Goal: Communication & Community: Connect with others

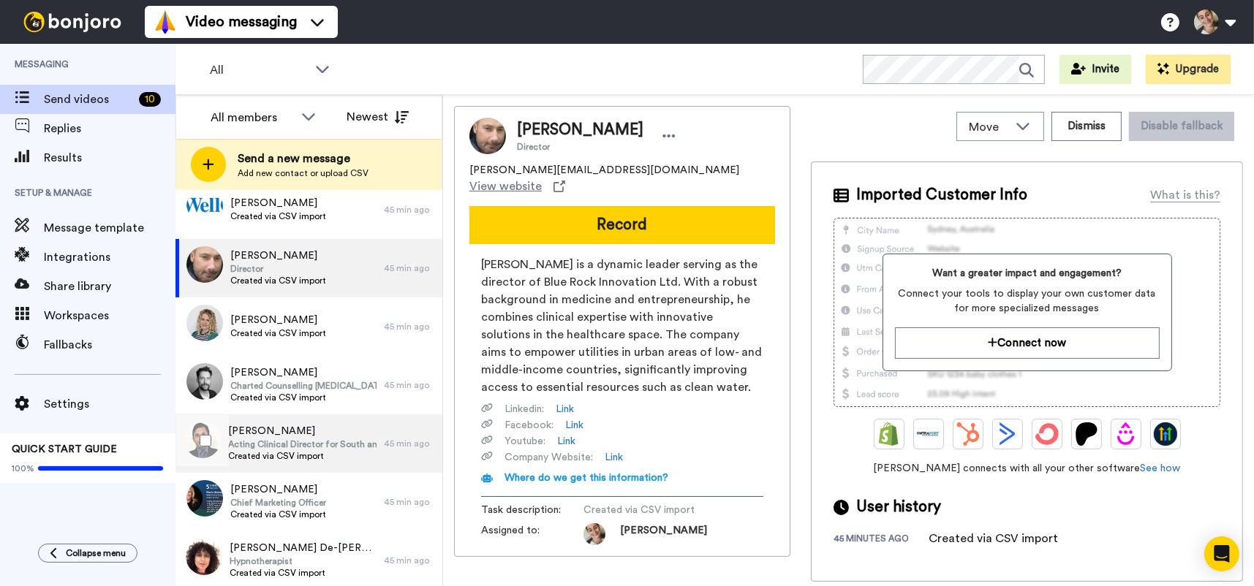
scroll to position [203, 0]
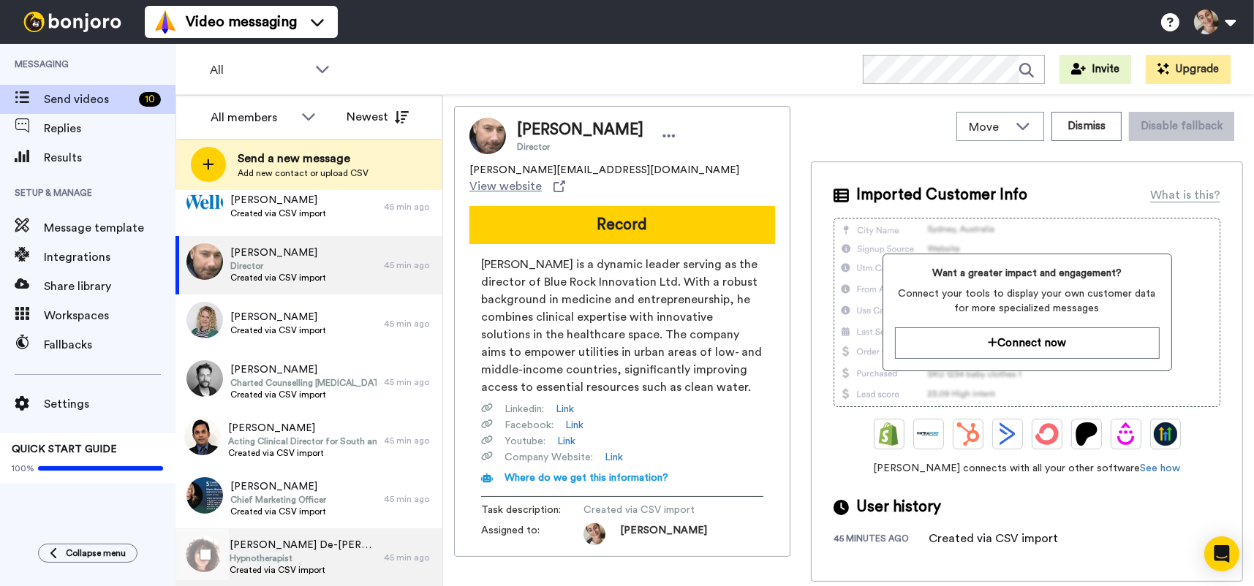
click at [314, 558] on span "Hypnotherapist" at bounding box center [303, 559] width 147 height 12
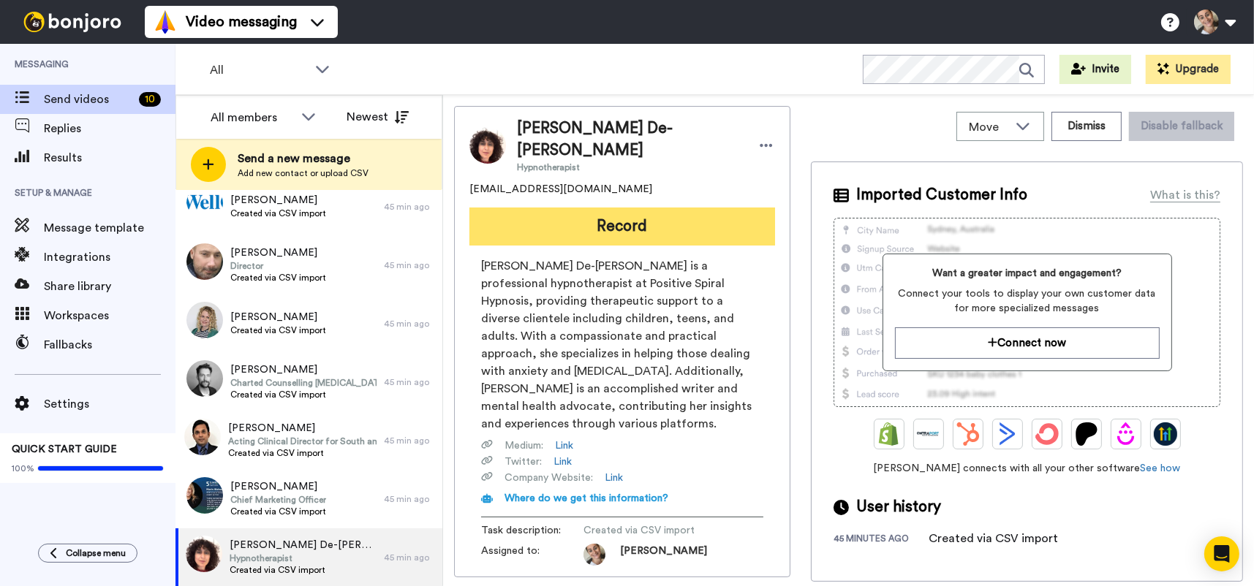
click at [661, 208] on button "Record" at bounding box center [622, 227] width 306 height 38
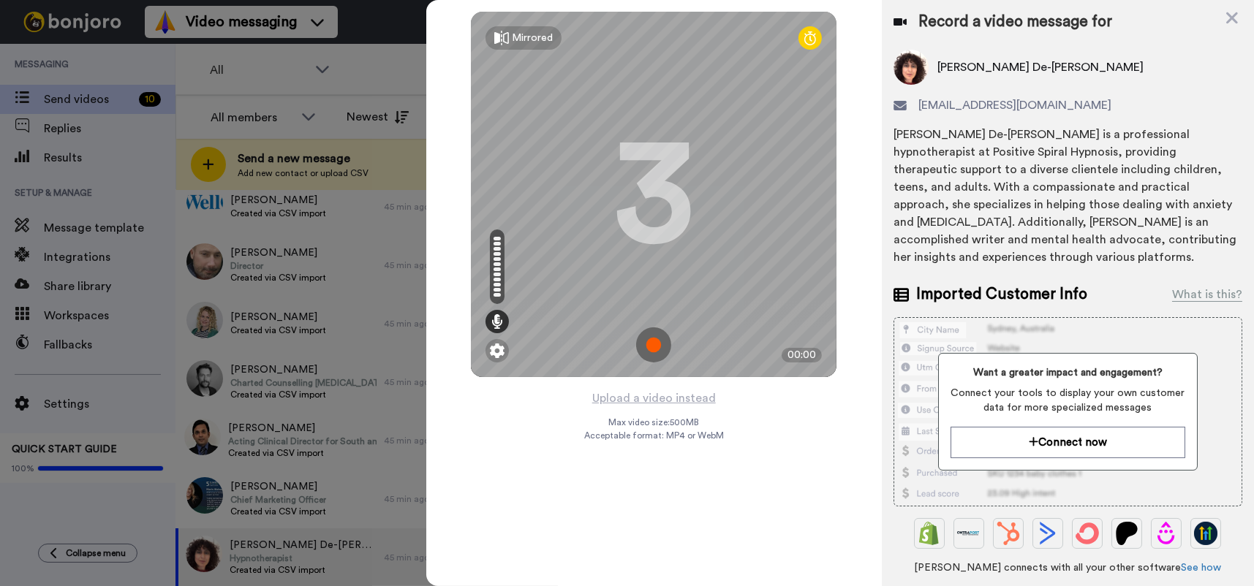
click at [658, 338] on img at bounding box center [653, 345] width 35 height 35
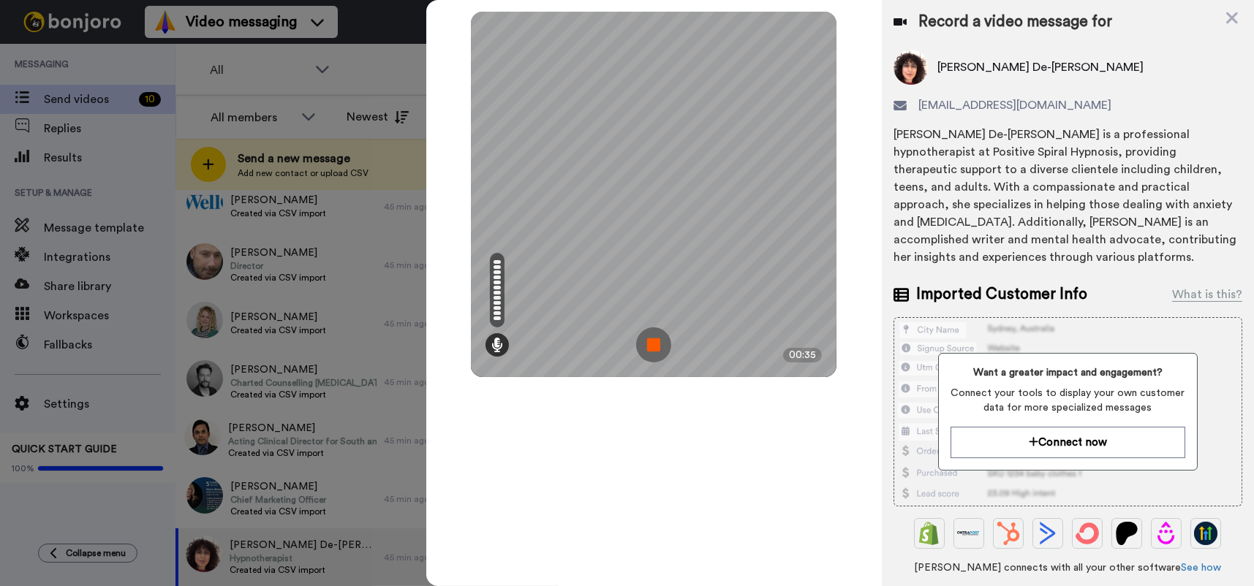
click at [658, 338] on img at bounding box center [653, 345] width 35 height 35
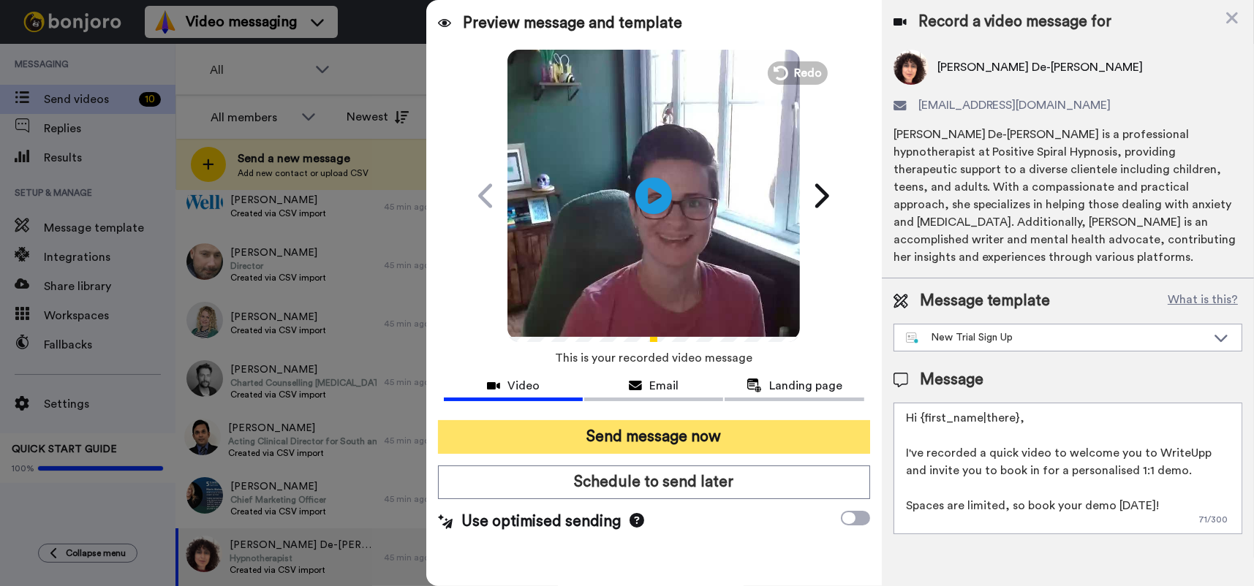
click at [688, 425] on button "Send message now" at bounding box center [654, 437] width 432 height 34
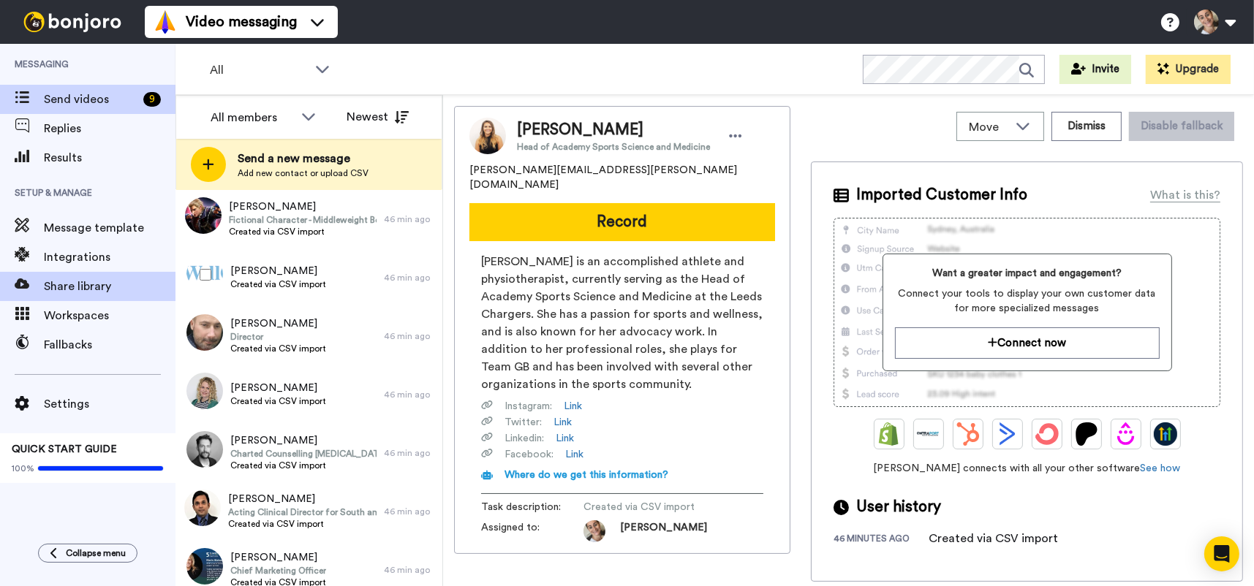
scroll to position [145, 0]
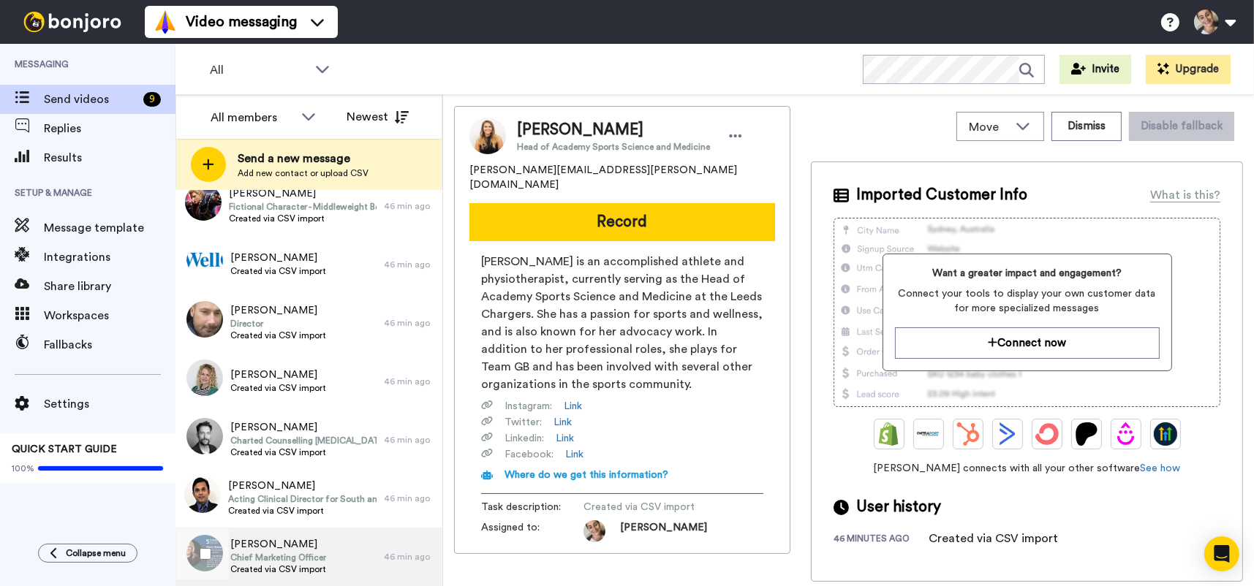
click at [293, 537] on span "Susan Itving" at bounding box center [278, 544] width 96 height 15
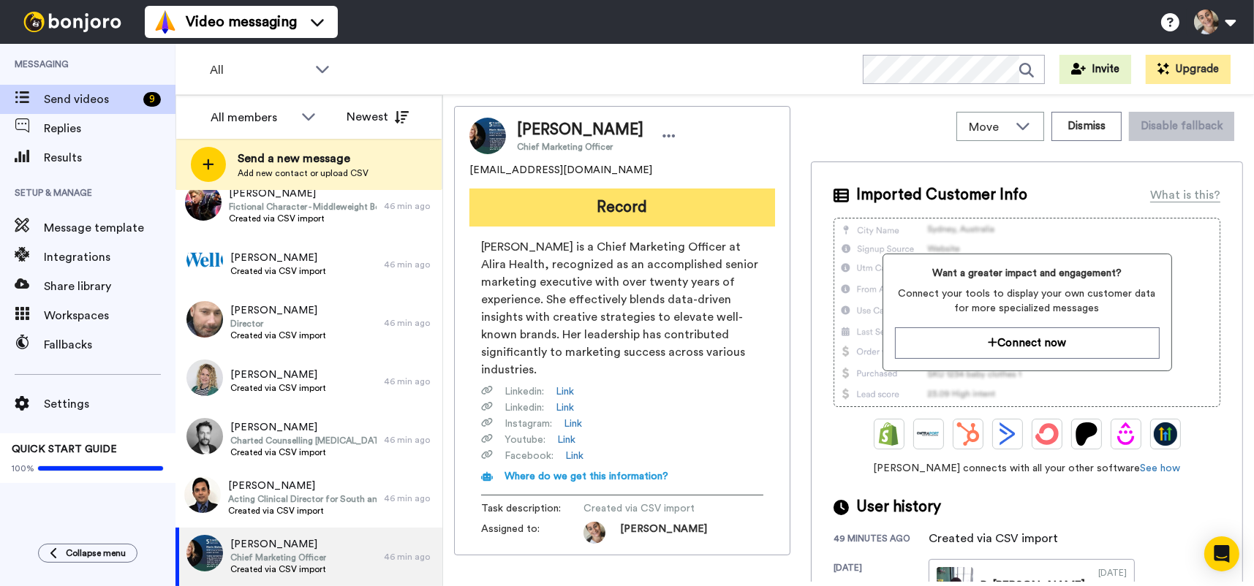
click at [640, 211] on button "Record" at bounding box center [622, 208] width 306 height 38
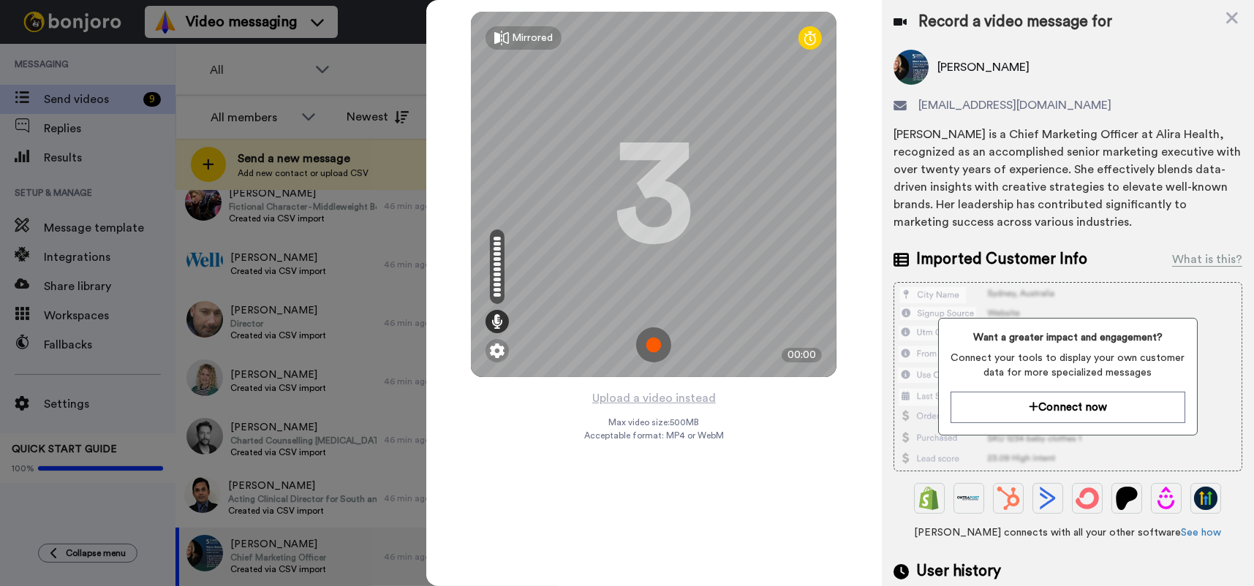
click at [653, 344] on img at bounding box center [653, 345] width 35 height 35
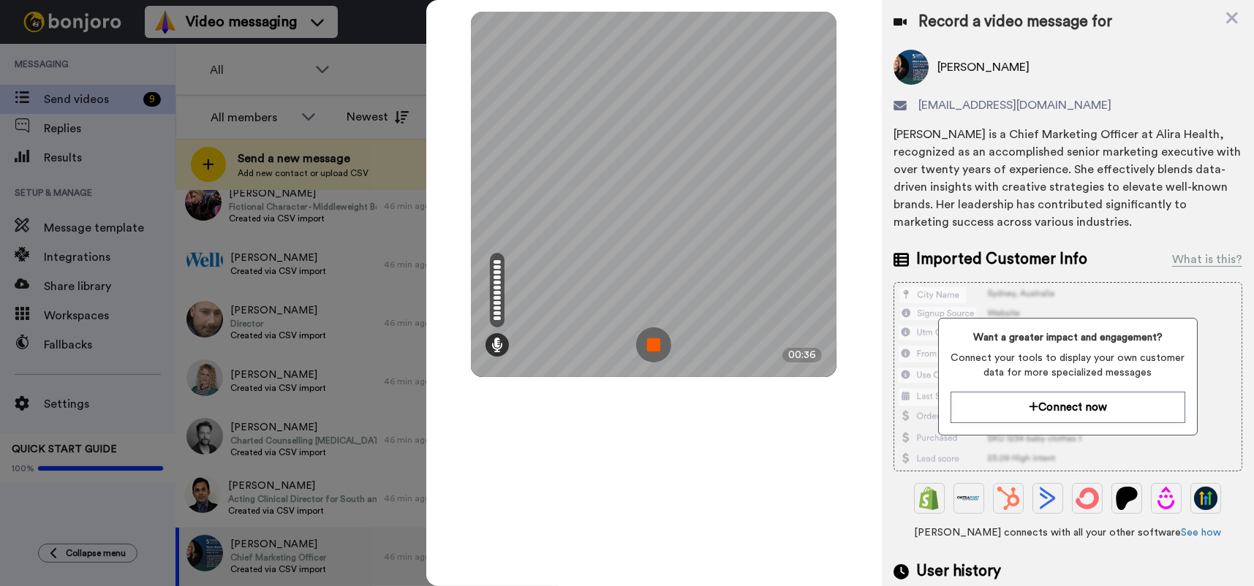
click at [653, 344] on img at bounding box center [653, 345] width 35 height 35
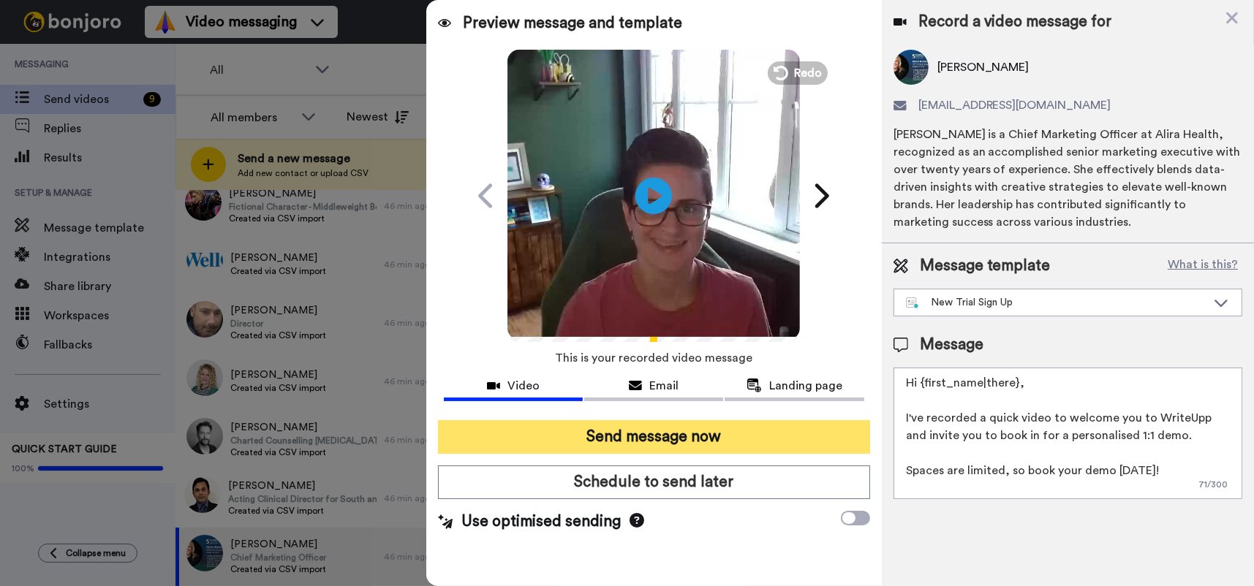
click at [686, 434] on button "Send message now" at bounding box center [654, 437] width 432 height 34
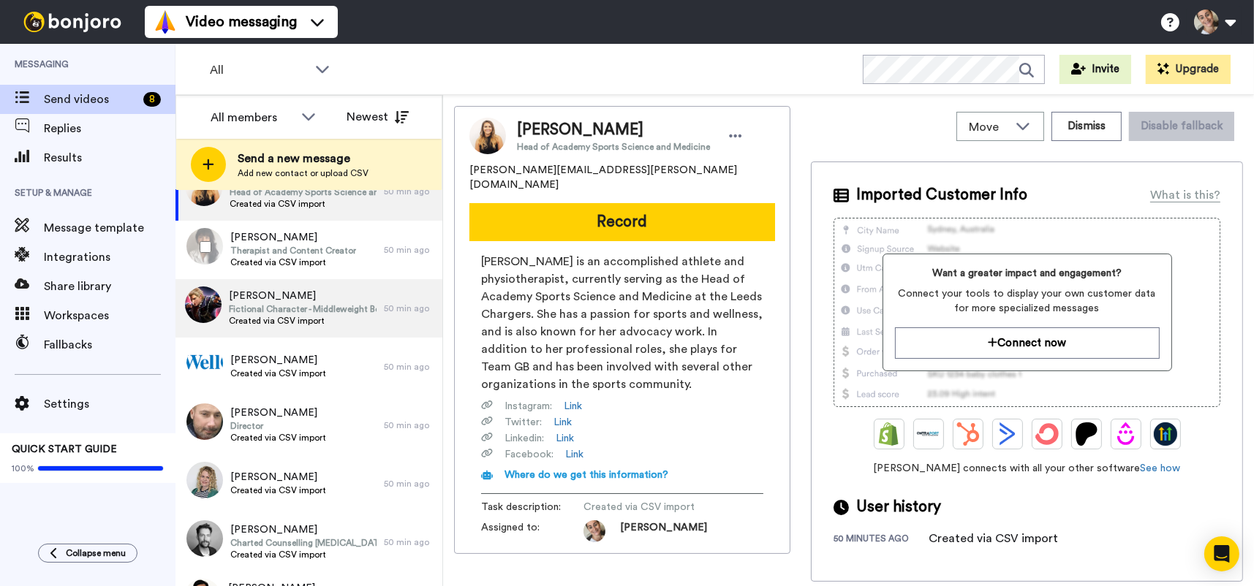
scroll to position [86, 0]
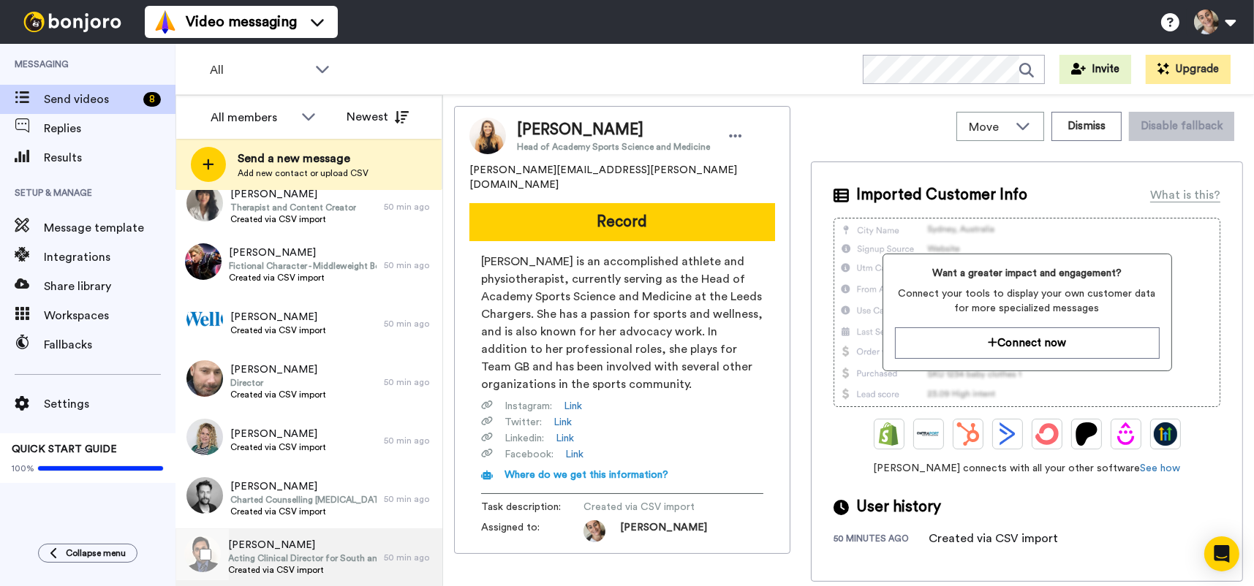
click at [300, 549] on span "[PERSON_NAME]" at bounding box center [302, 545] width 148 height 15
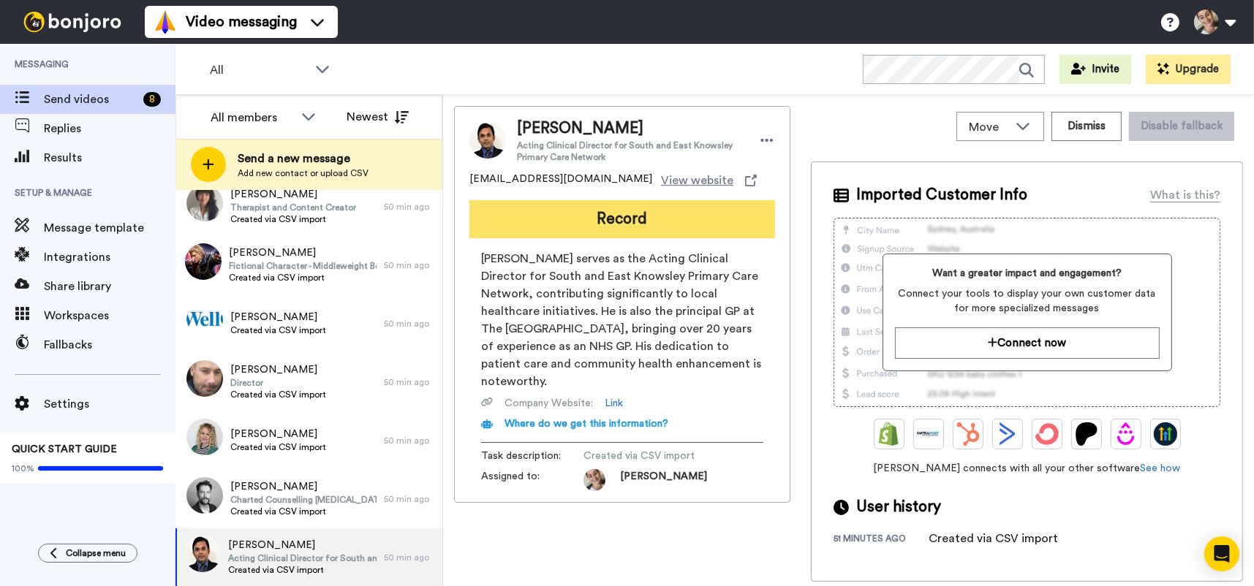
click at [602, 213] on button "Record" at bounding box center [622, 219] width 306 height 38
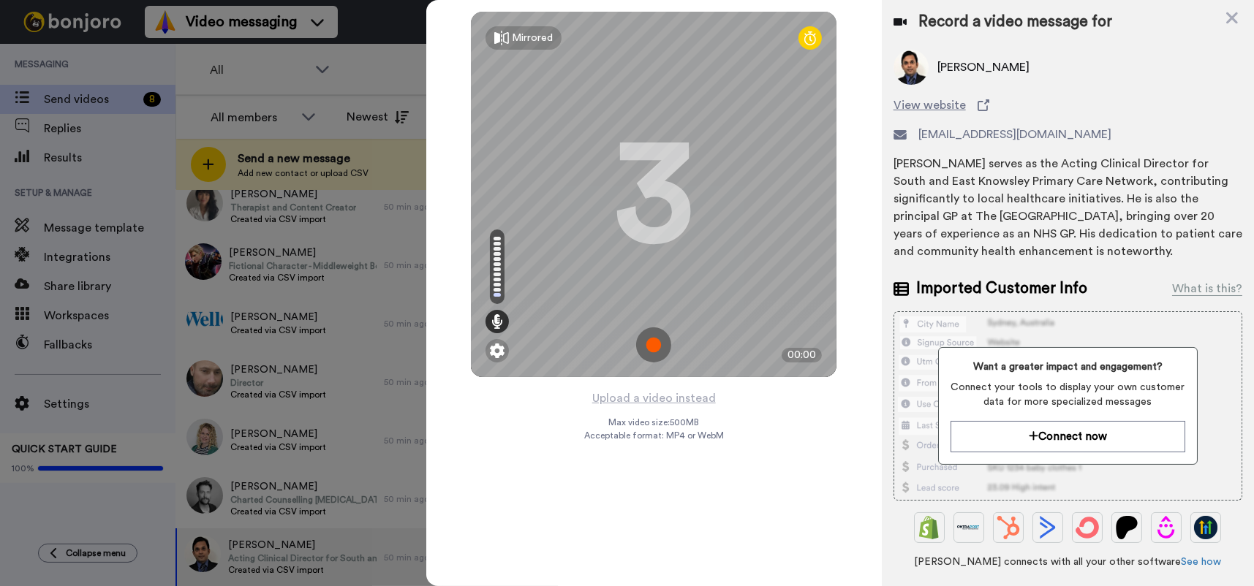
click at [648, 341] on img at bounding box center [653, 345] width 35 height 35
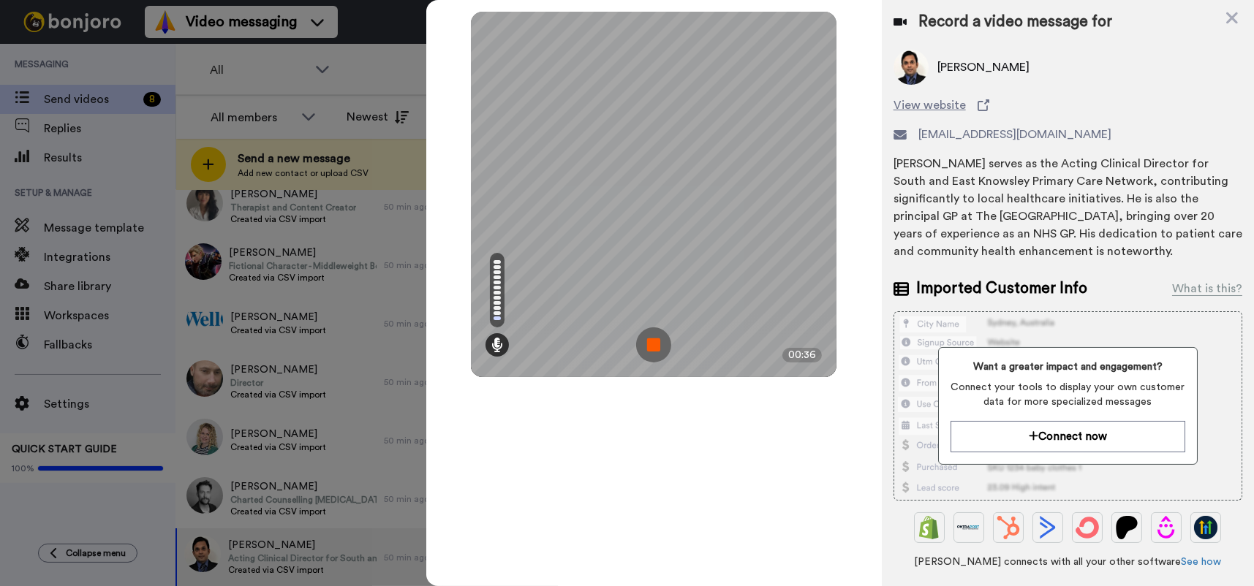
click at [648, 341] on img at bounding box center [653, 345] width 35 height 35
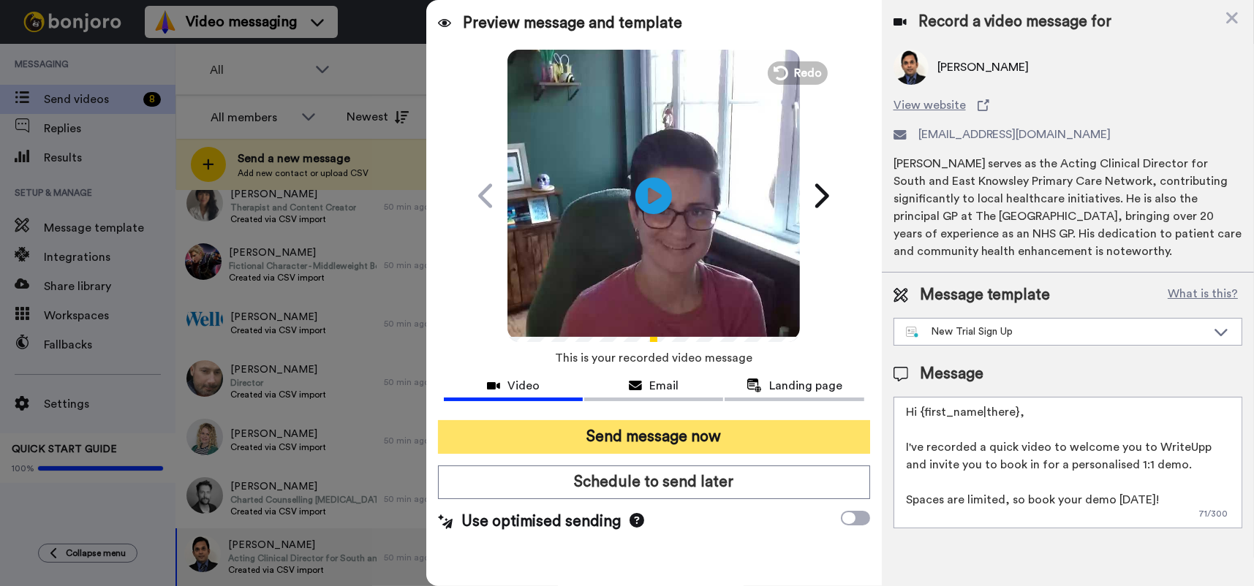
click at [694, 436] on button "Send message now" at bounding box center [654, 437] width 432 height 34
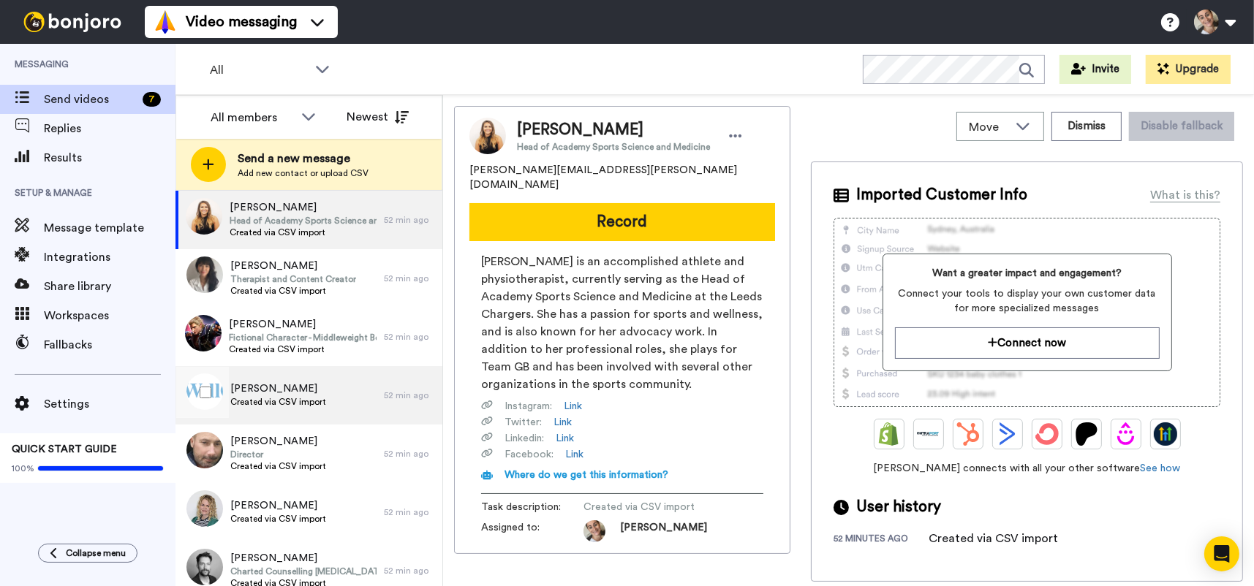
scroll to position [28, 0]
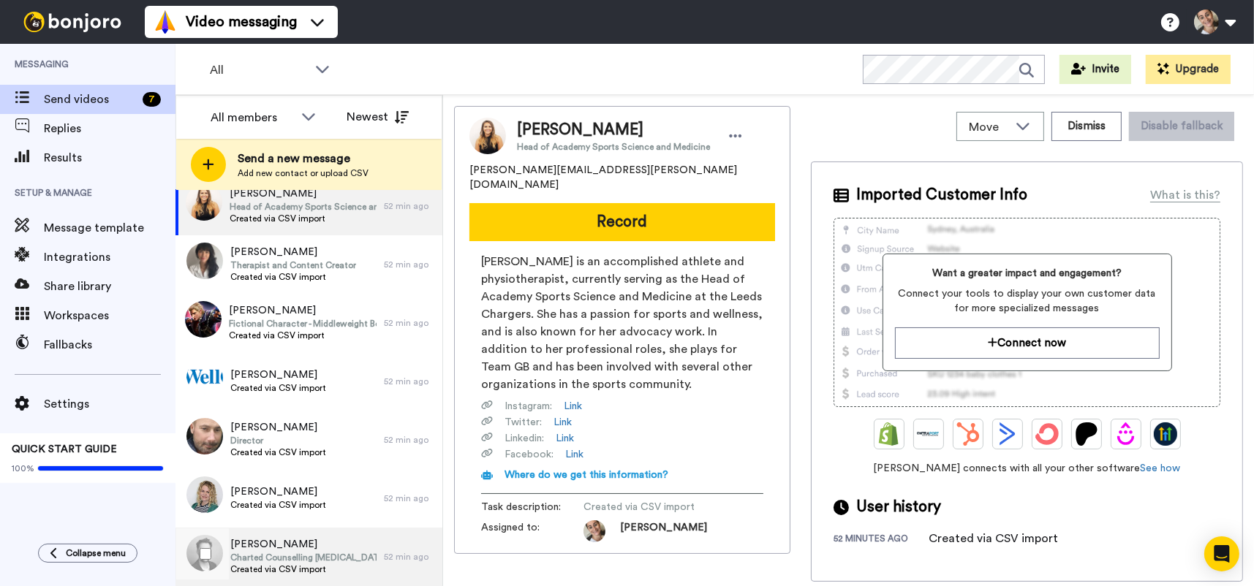
click at [300, 556] on span "Charted Counselling [MEDICAL_DATA]" at bounding box center [303, 558] width 146 height 12
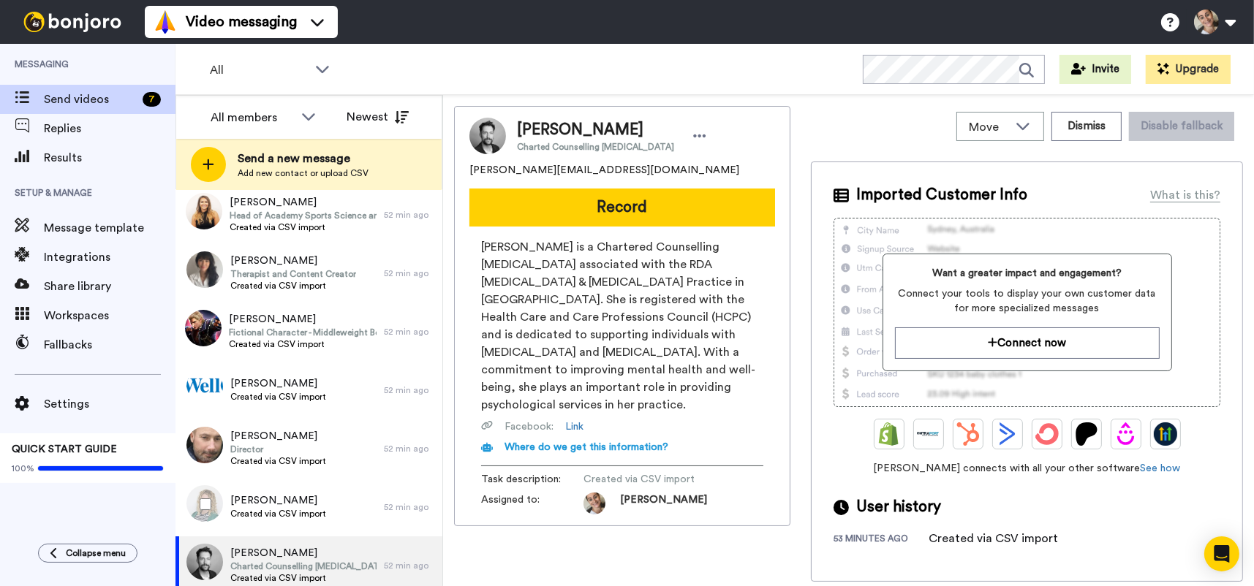
scroll to position [28, 0]
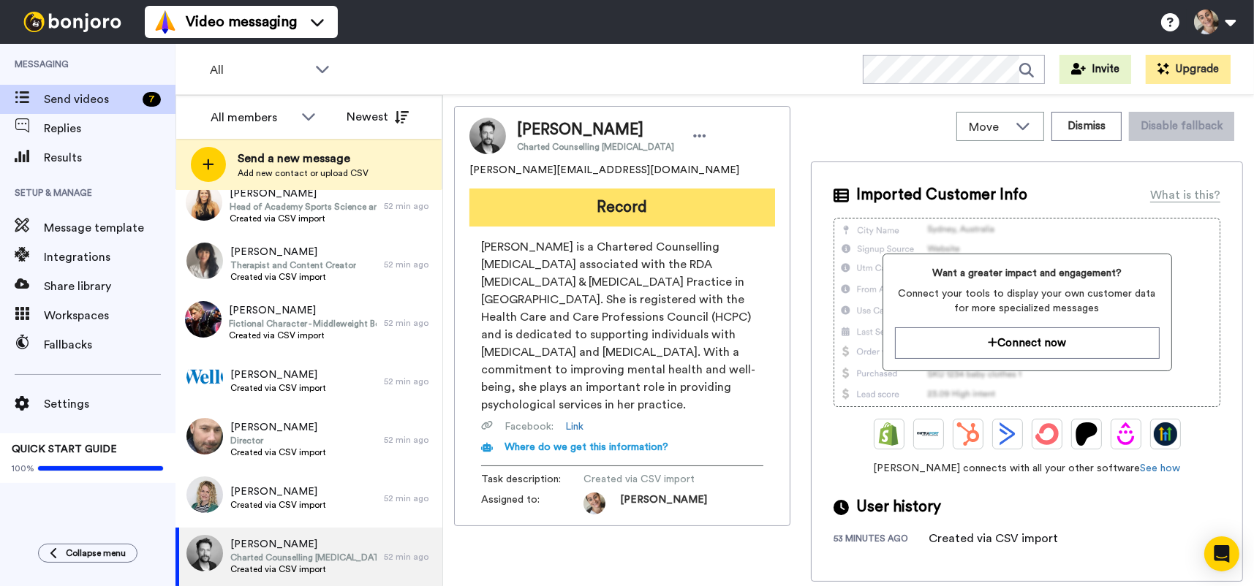
click at [631, 203] on button "Record" at bounding box center [622, 208] width 306 height 38
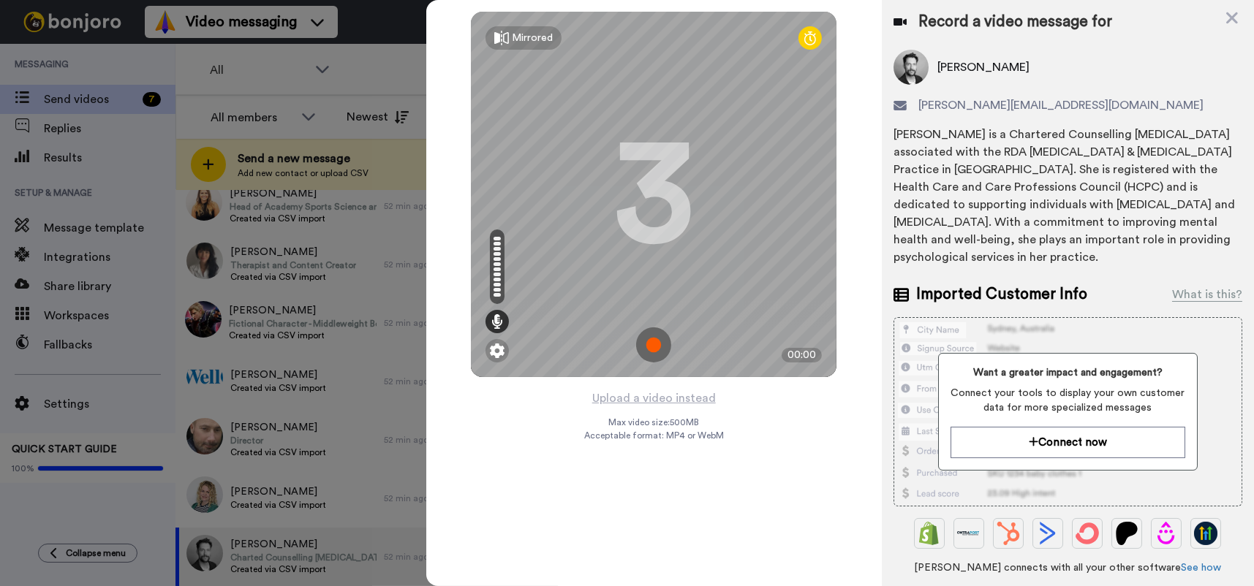
click at [650, 344] on img at bounding box center [653, 345] width 35 height 35
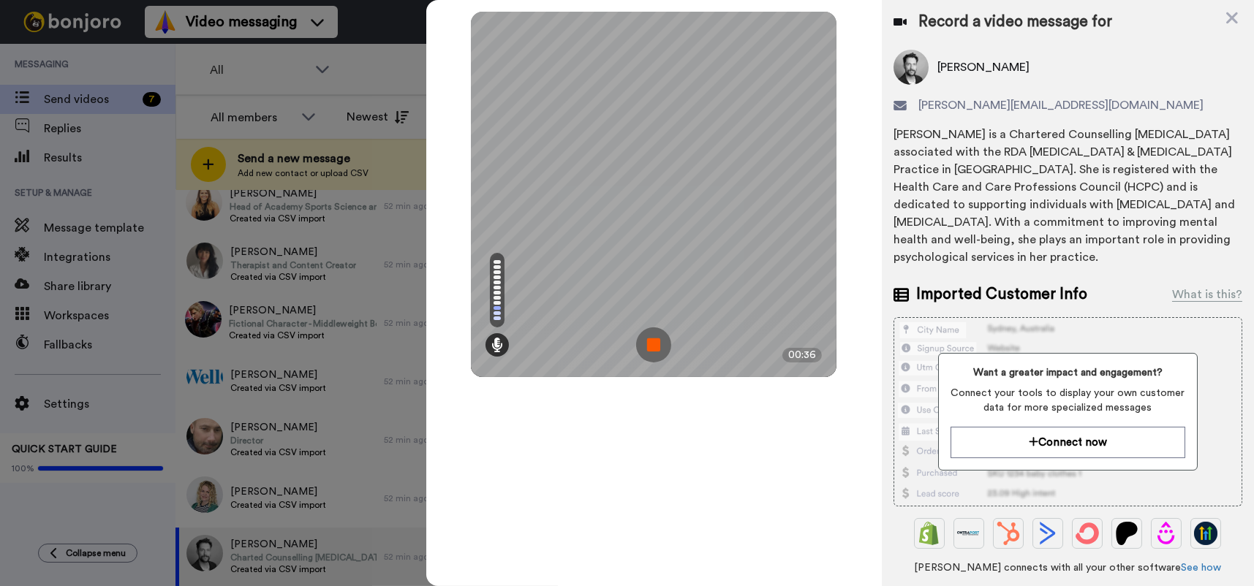
click at [650, 344] on img at bounding box center [653, 345] width 35 height 35
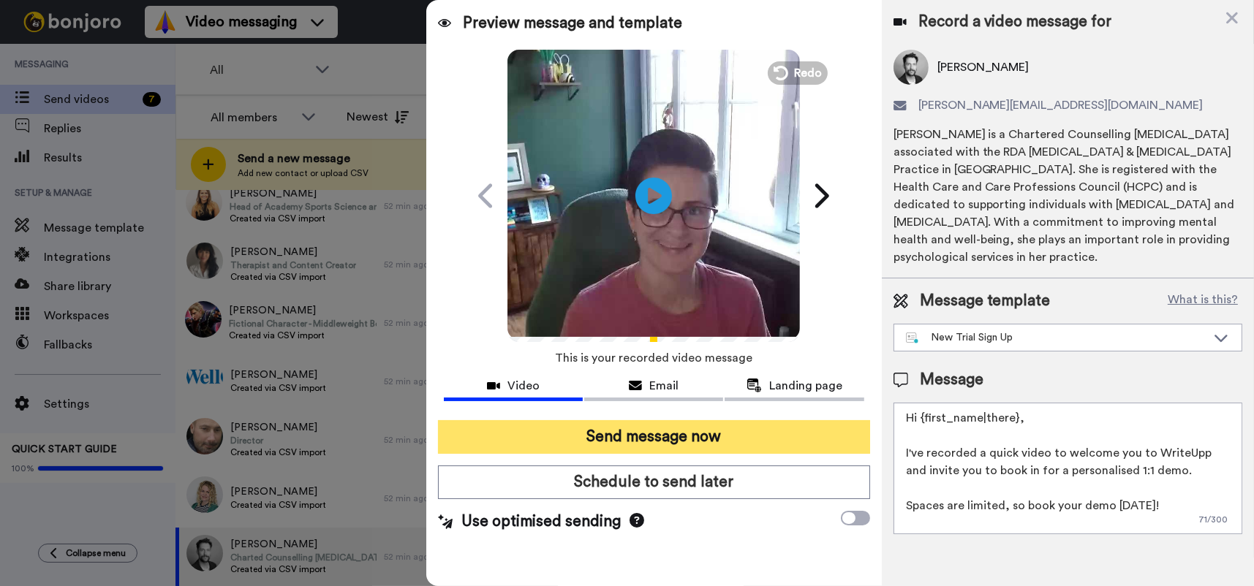
click at [685, 431] on button "Send message now" at bounding box center [654, 437] width 432 height 34
